Goal: Information Seeking & Learning: Understand process/instructions

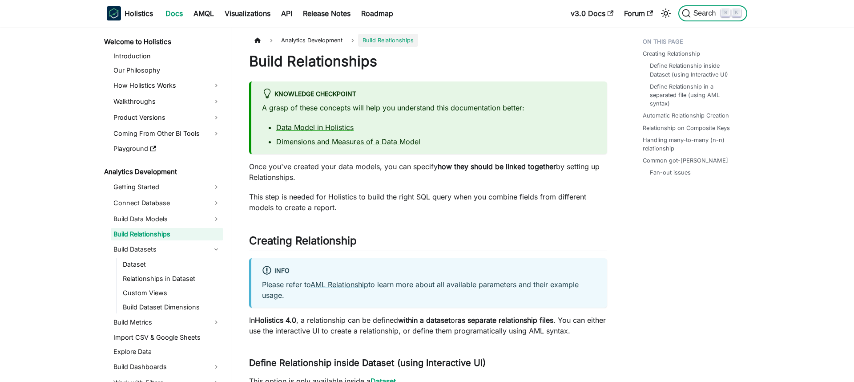
click at [702, 16] on span "Search" at bounding box center [706, 13] width 31 height 8
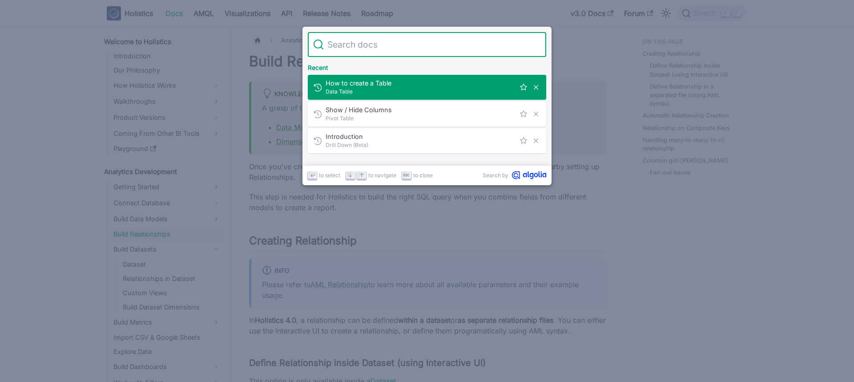
click at [439, 48] on input "Search" at bounding box center [432, 44] width 217 height 25
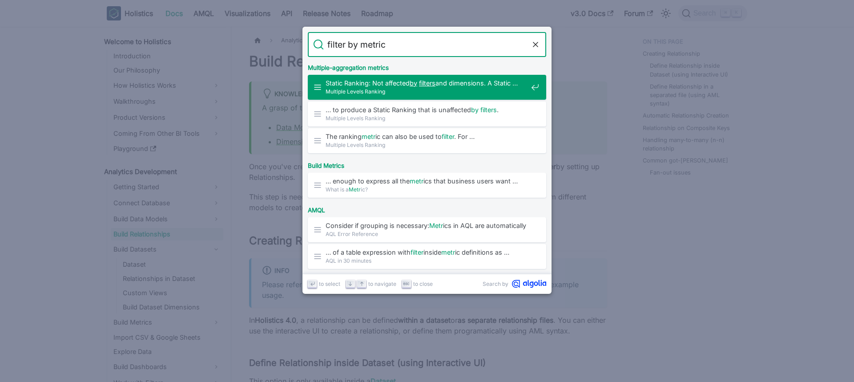
type input "filter by metrics"
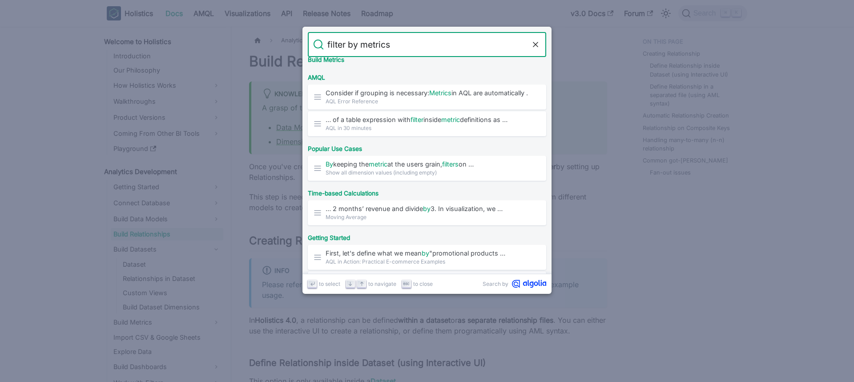
scroll to position [133, 0]
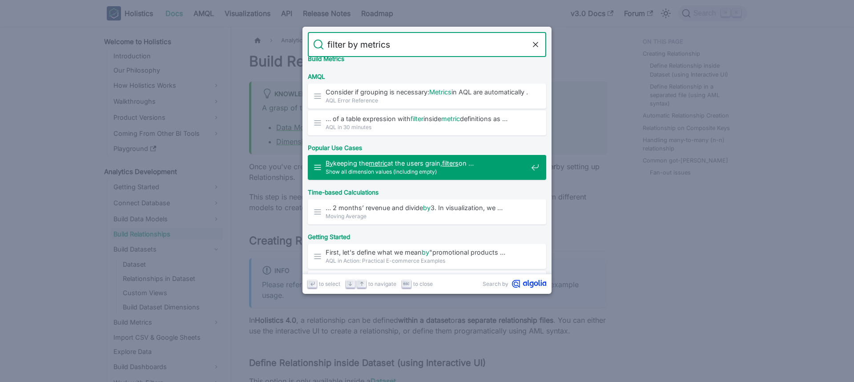
click at [446, 170] on span "Show all dimension values (including empty)" at bounding box center [427, 171] width 202 height 8
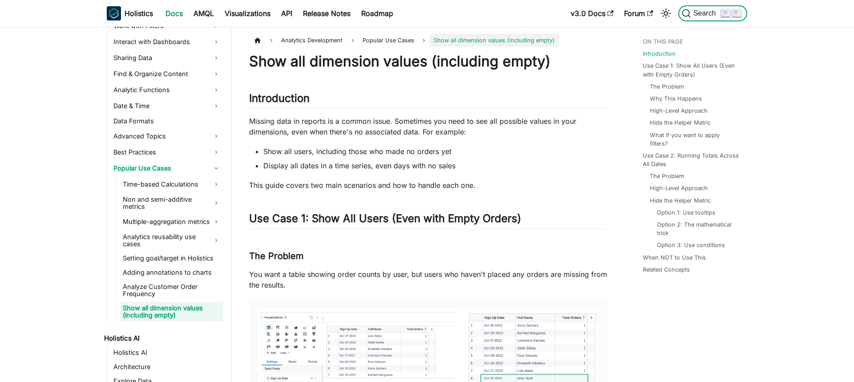
click at [705, 9] on span "Search" at bounding box center [706, 13] width 31 height 8
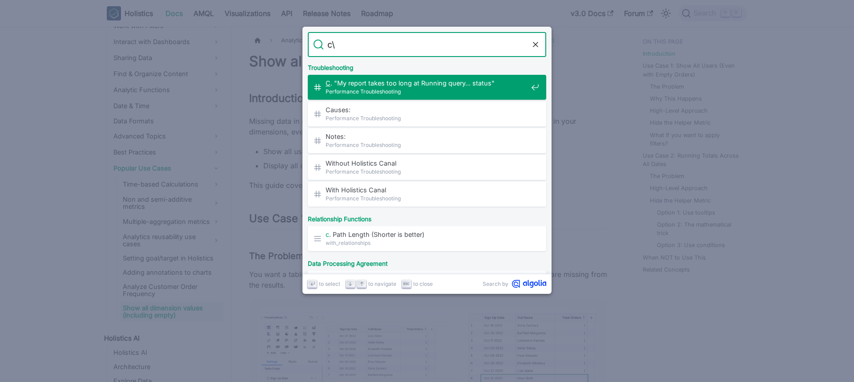
type input "c"
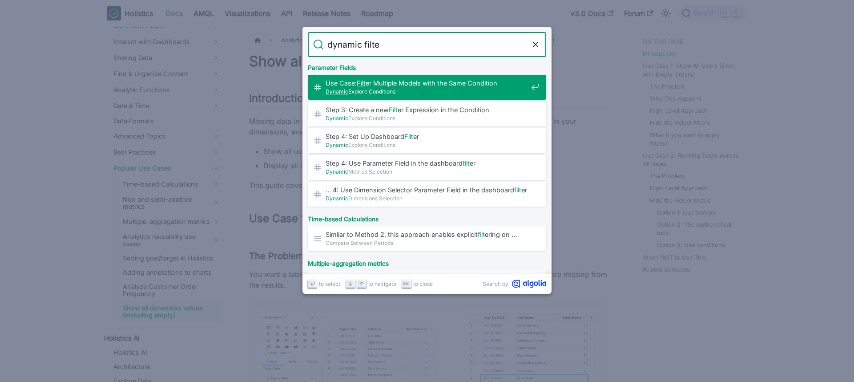
type input "dynamic filter"
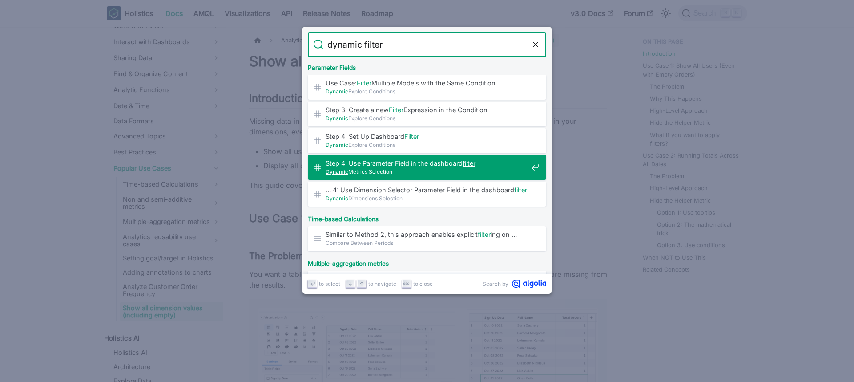
click at [479, 162] on span "Step 4: Use Parameter Field in the dashboard filter ​" at bounding box center [427, 163] width 202 height 8
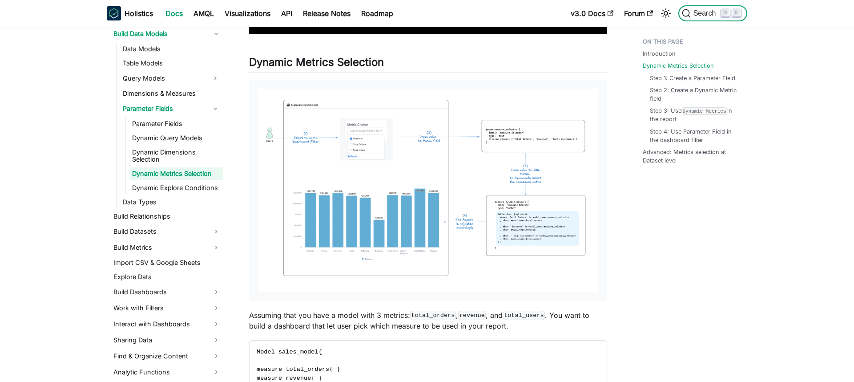
scroll to position [414, 0]
click at [513, 131] on img at bounding box center [428, 189] width 340 height 203
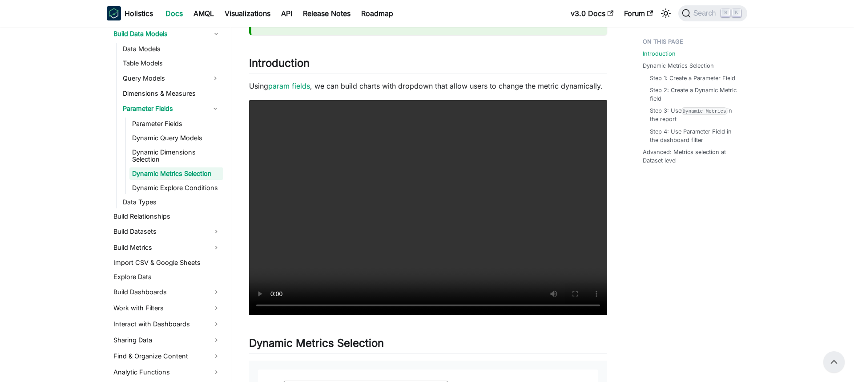
scroll to position [0, 0]
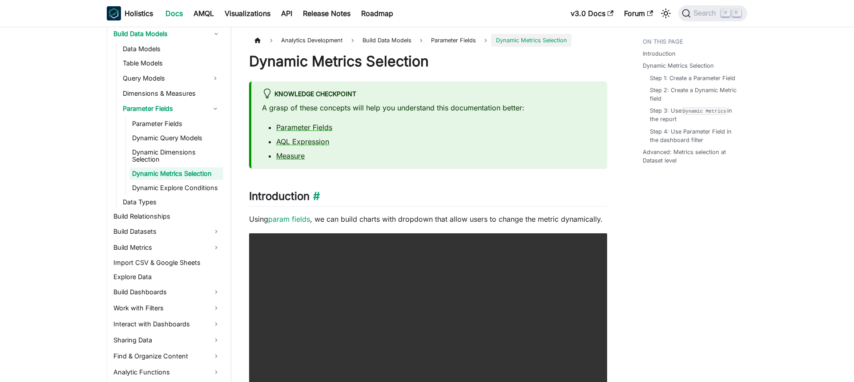
click at [453, 202] on h2 "Introduction ​" at bounding box center [428, 198] width 358 height 17
